Goal: Transaction & Acquisition: Book appointment/travel/reservation

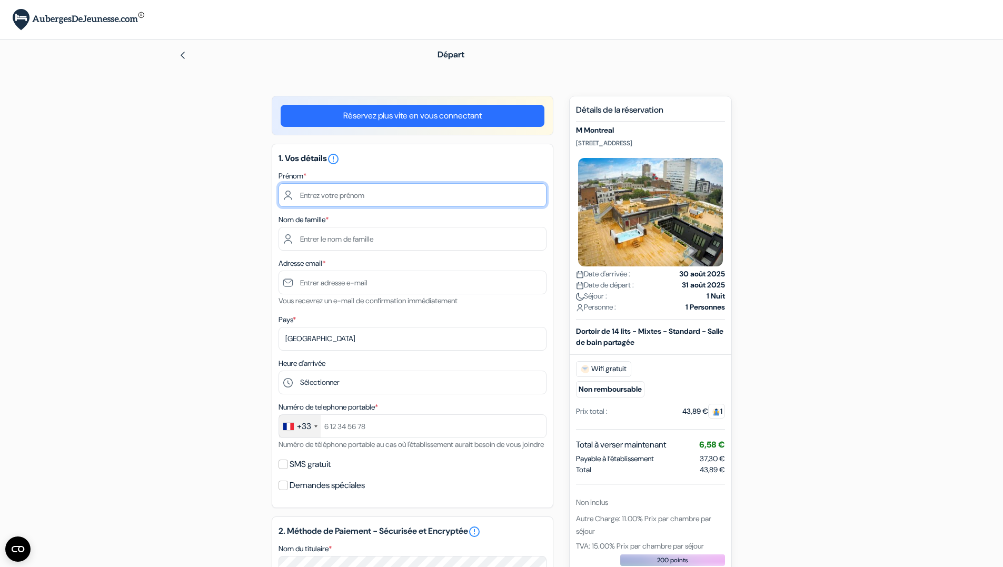
click at [401, 194] on input "text" at bounding box center [412, 195] width 268 height 24
type input "Elouan"
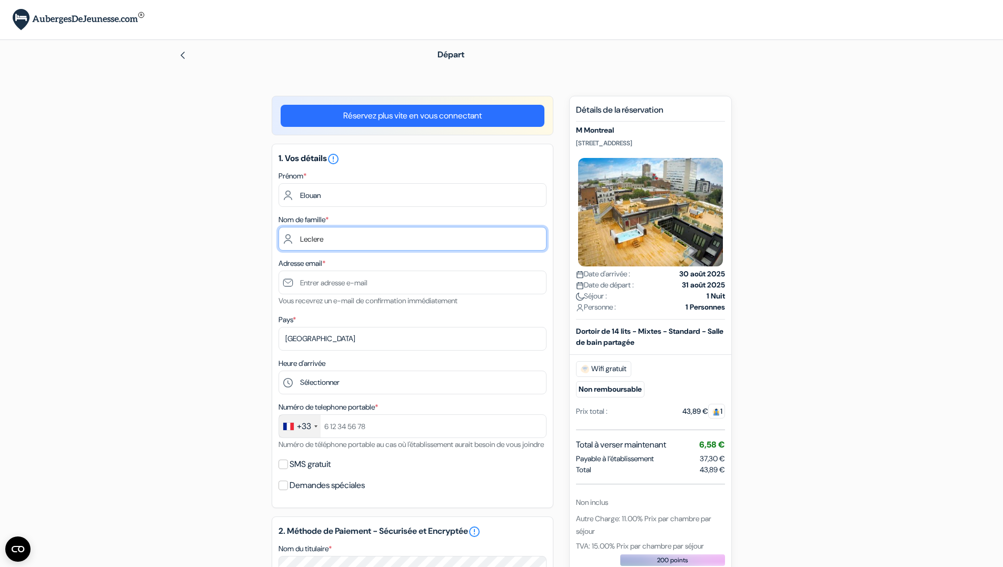
type input "Leclere"
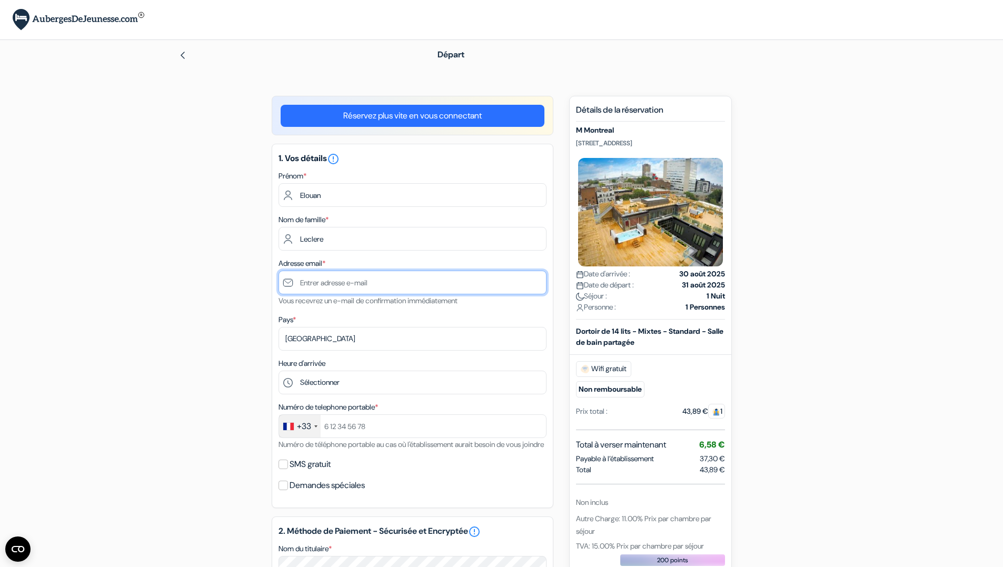
click at [375, 278] on input "text" at bounding box center [412, 283] width 268 height 24
type input "[EMAIL_ADDRESS][DOMAIN_NAME]"
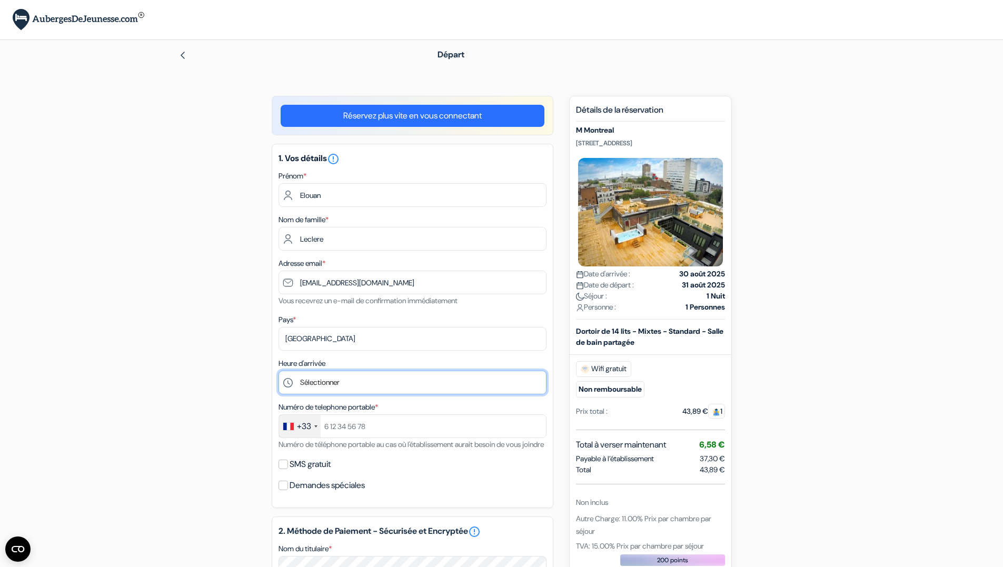
click at [347, 387] on select "Sélectionner 1:00 2:00 3:00 4:00 5:00 6:00 7:00 8:00 9:00 10:00 11:00 12:00 13:…" at bounding box center [412, 383] width 268 height 24
select select "11"
click at [278, 371] on select "Sélectionner 1:00 2:00 3:00 4:00 5:00 6:00 7:00 8:00 9:00 10:00 11:00 12:00 13:…" at bounding box center [412, 383] width 268 height 24
click at [182, 362] on div "add_box M [GEOGRAPHIC_DATA] [STREET_ADDRESS] Détails de l'établissement X M Mon…" at bounding box center [501, 527] width 695 height 862
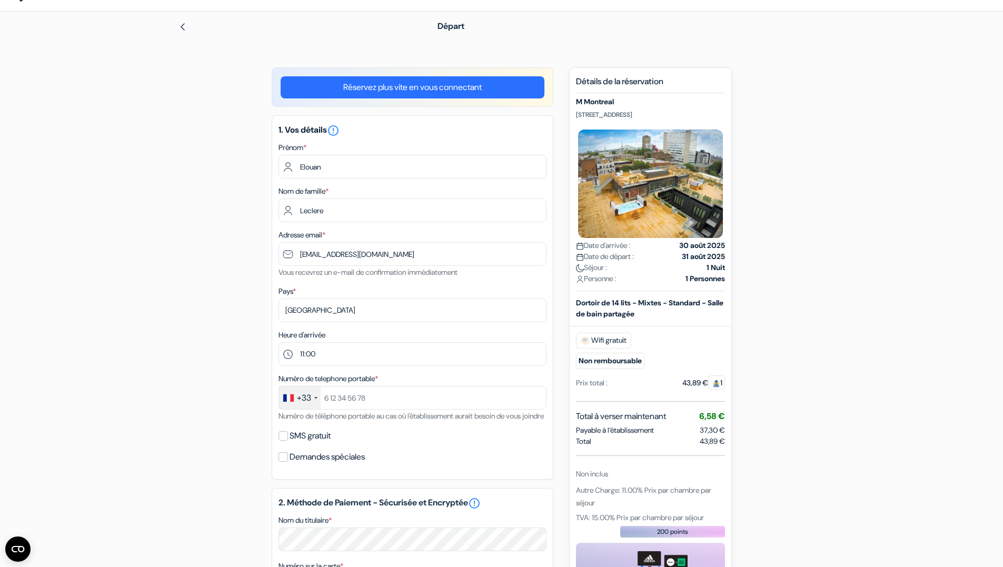
scroll to position [53, 0]
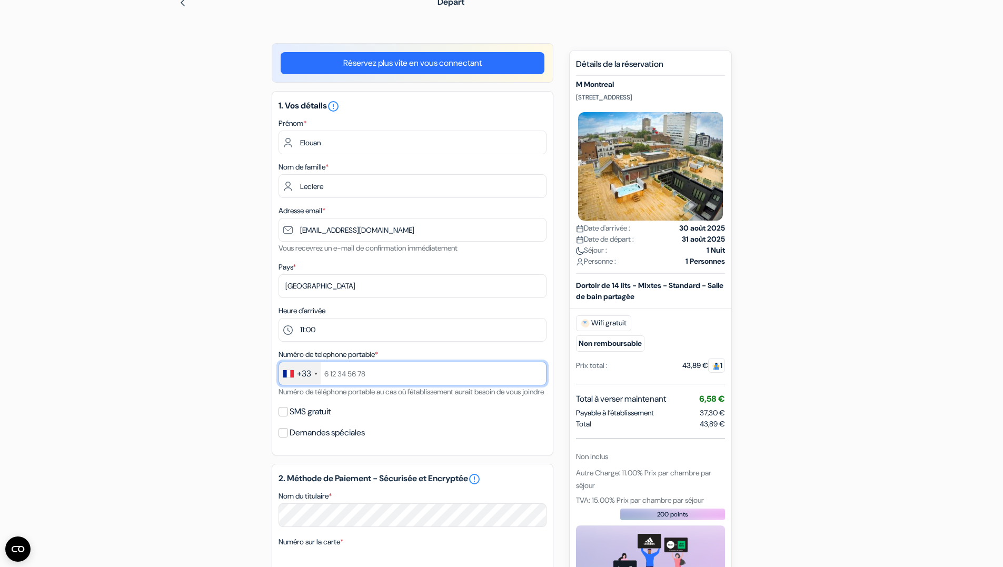
click at [379, 379] on input "text" at bounding box center [412, 374] width 268 height 24
type input "632508900"
click at [209, 391] on div "add_box M [GEOGRAPHIC_DATA] [STREET_ADDRESS] Détails de l'établissement X M Mon…" at bounding box center [501, 474] width 695 height 862
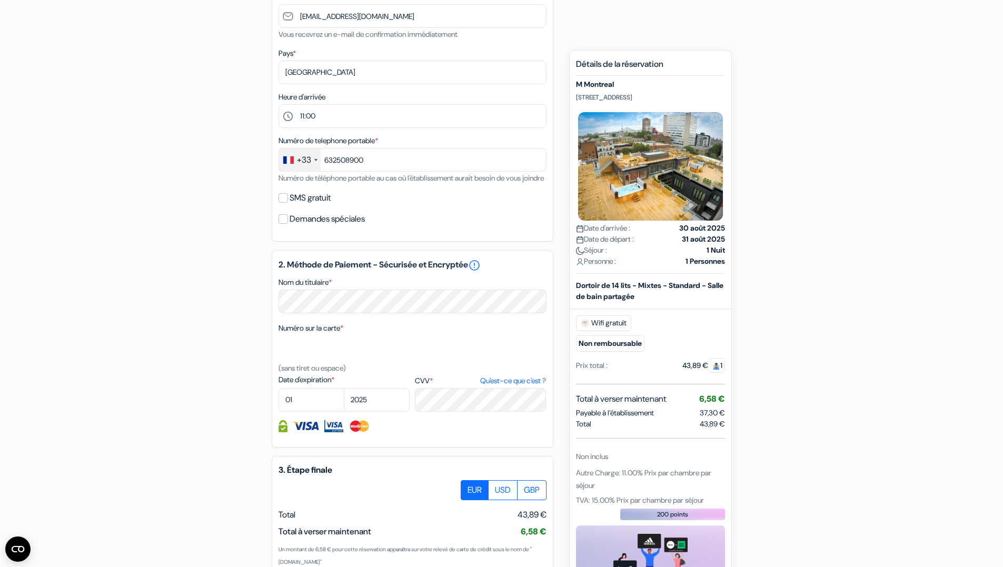
scroll to position [256, 0]
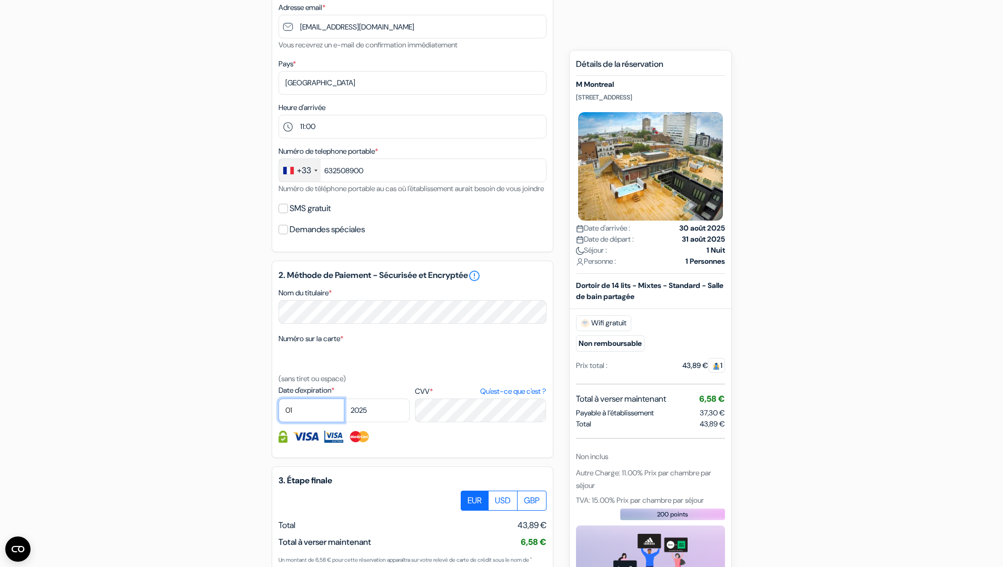
click at [303, 422] on select "01 02 03 04 05 06 07 08 09 10 11 12" at bounding box center [311, 410] width 66 height 24
click at [309, 422] on select "01 02 03 04 05 06 07 08 09 10 11 12" at bounding box center [311, 410] width 66 height 24
select select "09"
click at [278, 411] on select "01 02 03 04 05 06 07 08 09 10 11 12" at bounding box center [311, 410] width 66 height 24
click at [257, 359] on div "add_box M [GEOGRAPHIC_DATA] [STREET_ADDRESS] Détails de l'établissement X M Mon…" at bounding box center [501, 271] width 695 height 862
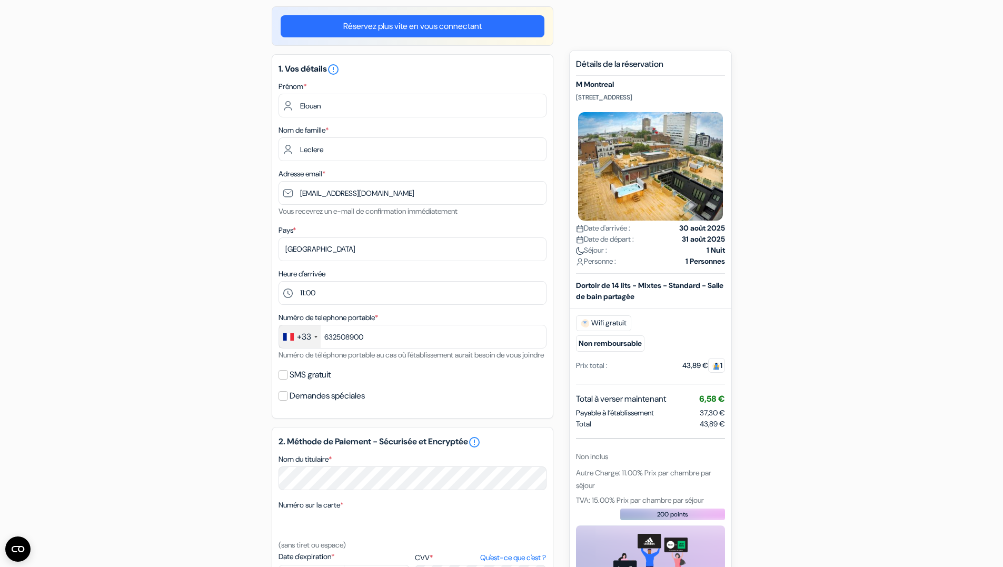
scroll to position [0, 0]
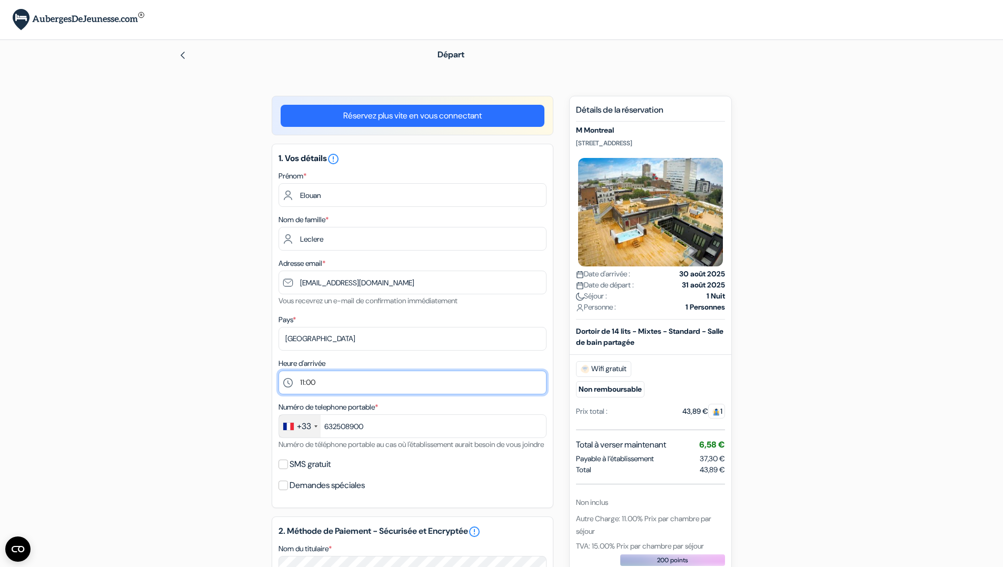
click at [332, 387] on select "Sélectionner 1:00 2:00 3:00 4:00 5:00 6:00 7:00 8:00 9:00 10:00 11:00 12:00 13:…" at bounding box center [412, 383] width 268 height 24
select select "12"
click at [278, 371] on select "Sélectionner 1:00 2:00 3:00 4:00 5:00 6:00 7:00 8:00 9:00 10:00 11:00 12:00 13:…" at bounding box center [412, 383] width 268 height 24
click at [196, 314] on div "add_box M [GEOGRAPHIC_DATA] [STREET_ADDRESS] Détails de l'établissement X M Mon…" at bounding box center [501, 527] width 695 height 862
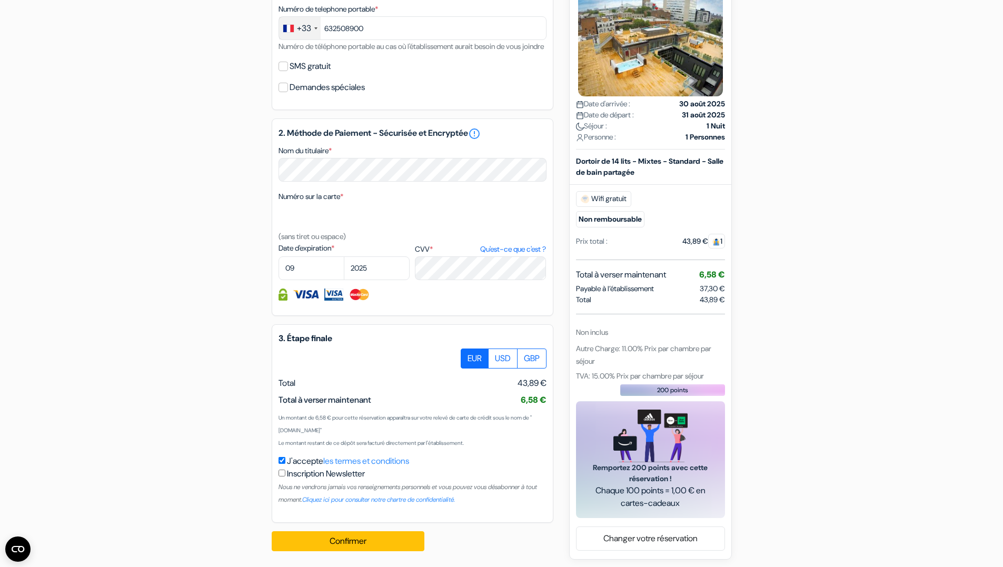
scroll to position [414, 0]
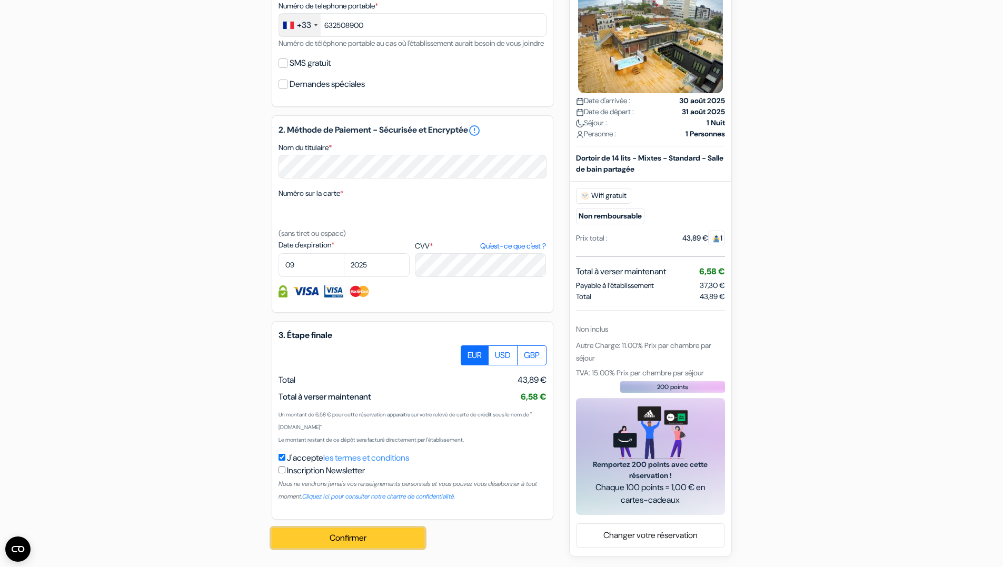
click at [327, 537] on button "Confirmer Loading..." at bounding box center [348, 538] width 153 height 20
